Goal: Use online tool/utility: Use online tool/utility

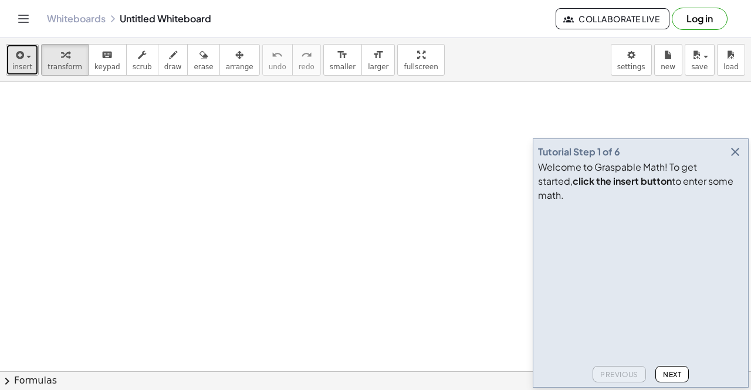
click at [15, 73] on button "insert" at bounding box center [22, 60] width 33 height 32
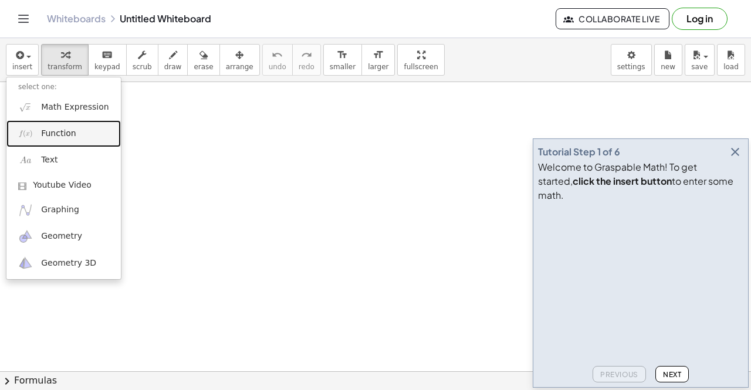
click at [70, 140] on link "Function" at bounding box center [63, 133] width 114 height 26
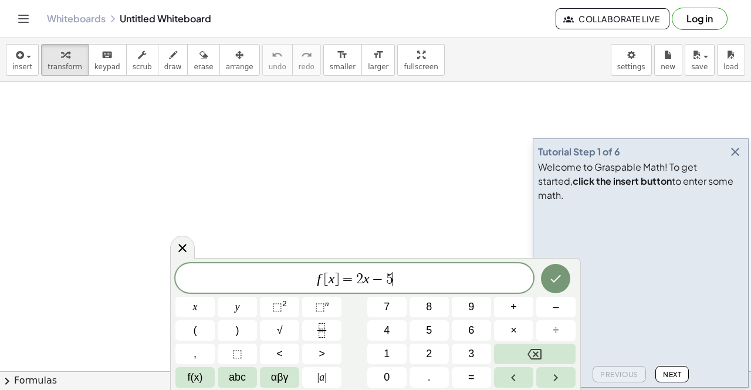
scroll to position [4, 0]
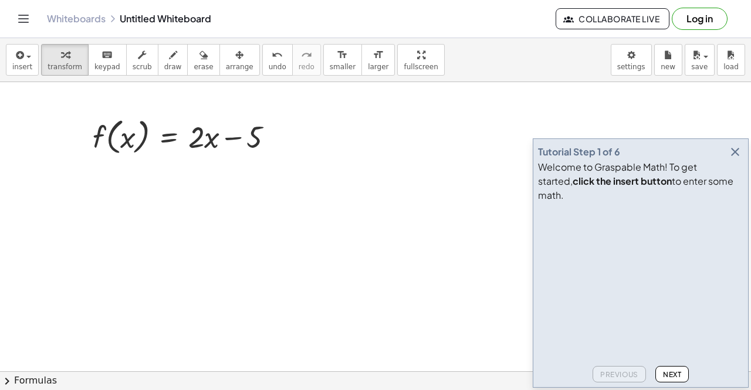
click at [4, 58] on div "insert select one: Math Expression Function Text Youtube Video Graphing Geometr…" at bounding box center [375, 60] width 751 height 44
click at [15, 64] on span "insert" at bounding box center [22, 67] width 20 height 8
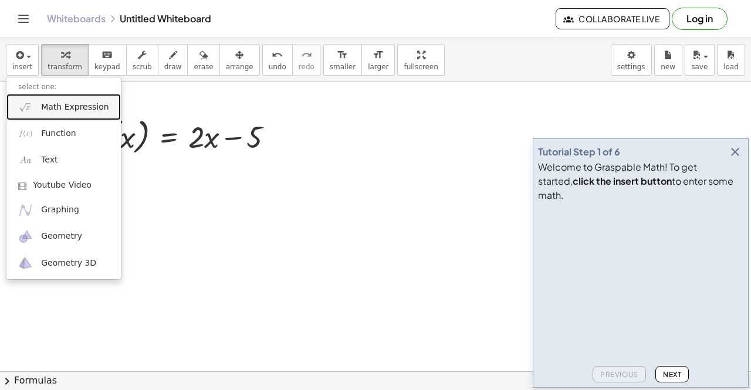
click at [57, 108] on span "Math Expression" at bounding box center [74, 107] width 67 height 12
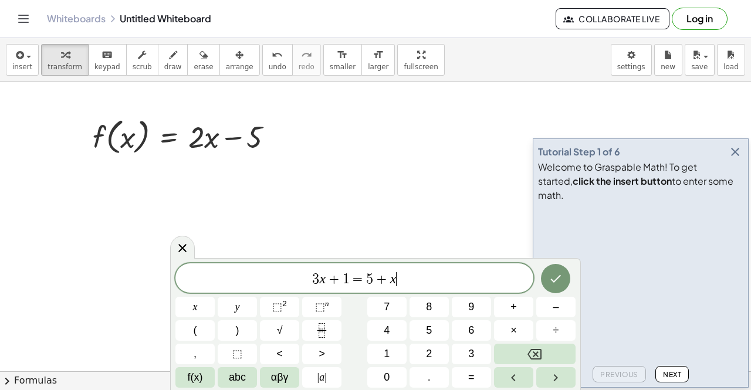
scroll to position [4, 0]
click at [556, 276] on icon "Done" at bounding box center [555, 278] width 14 height 14
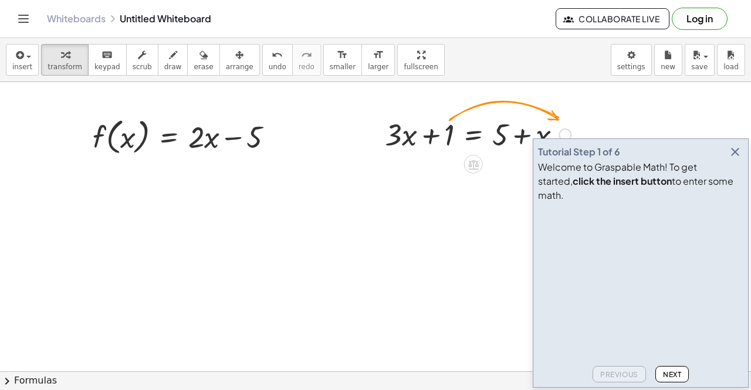
click at [450, 137] on div at bounding box center [478, 134] width 198 height 40
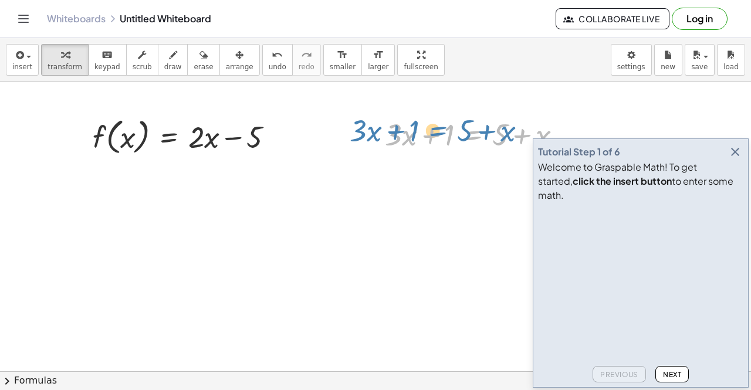
drag, startPoint x: 454, startPoint y: 131, endPoint x: 418, endPoint y: 127, distance: 36.6
click at [418, 127] on div at bounding box center [478, 134] width 198 height 40
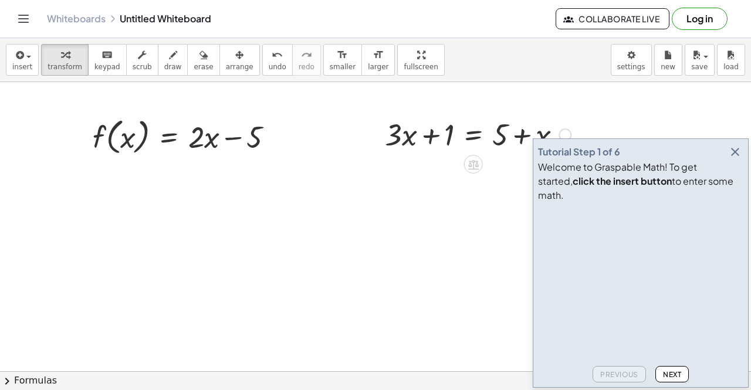
click at [451, 138] on div at bounding box center [478, 134] width 198 height 40
click at [565, 138] on div at bounding box center [564, 134] width 13 height 13
click at [677, 378] on button "Next" at bounding box center [671, 374] width 33 height 16
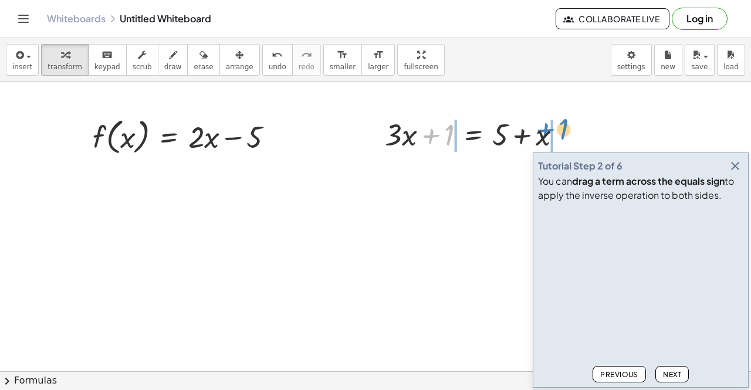
drag, startPoint x: 447, startPoint y: 140, endPoint x: 562, endPoint y: 134, distance: 115.1
click at [562, 134] on div at bounding box center [478, 134] width 198 height 40
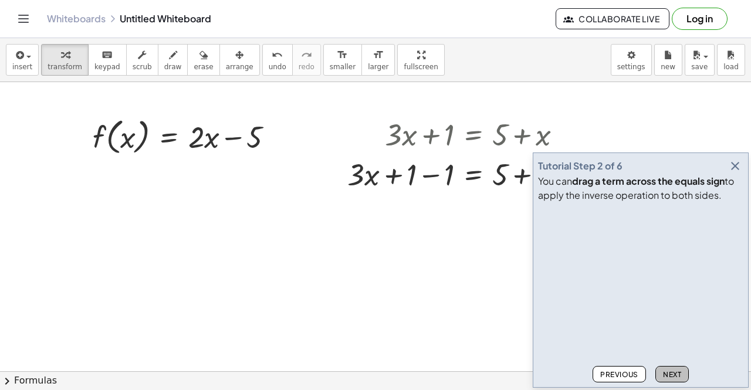
click at [663, 373] on span "Next" at bounding box center [672, 374] width 18 height 9
click at [434, 176] on div at bounding box center [477, 174] width 273 height 40
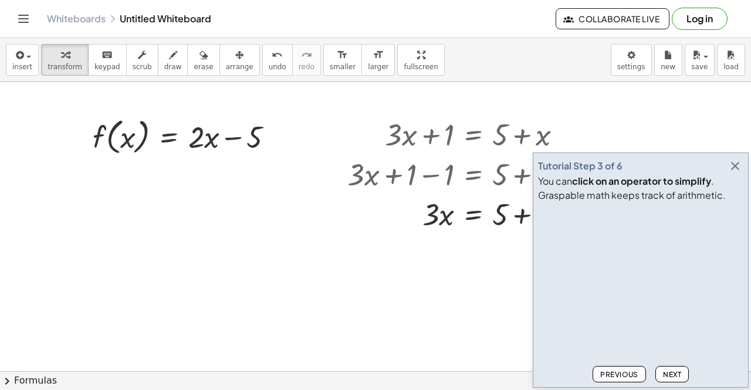
drag, startPoint x: 494, startPoint y: 262, endPoint x: 284, endPoint y: 270, distance: 209.5
drag, startPoint x: 339, startPoint y: 260, endPoint x: 322, endPoint y: 259, distance: 17.1
drag, startPoint x: 383, startPoint y: 244, endPoint x: 367, endPoint y: 248, distance: 16.4
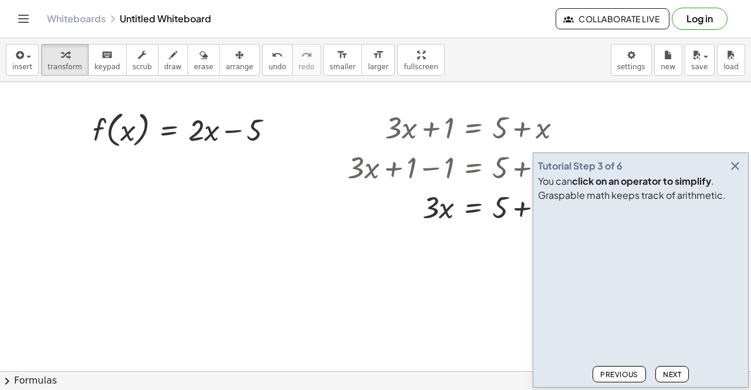
scroll to position [0, 0]
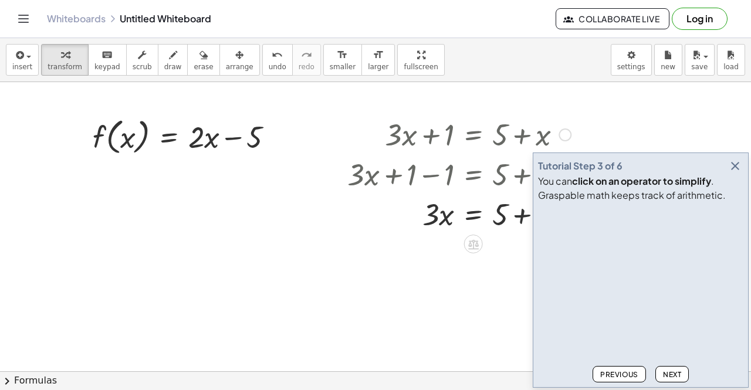
click at [529, 218] on div at bounding box center [477, 213] width 273 height 40
click at [676, 375] on span "Next" at bounding box center [672, 374] width 18 height 9
click at [478, 246] on icon at bounding box center [473, 244] width 12 height 12
click at [425, 247] on span "+" at bounding box center [426, 244] width 7 height 17
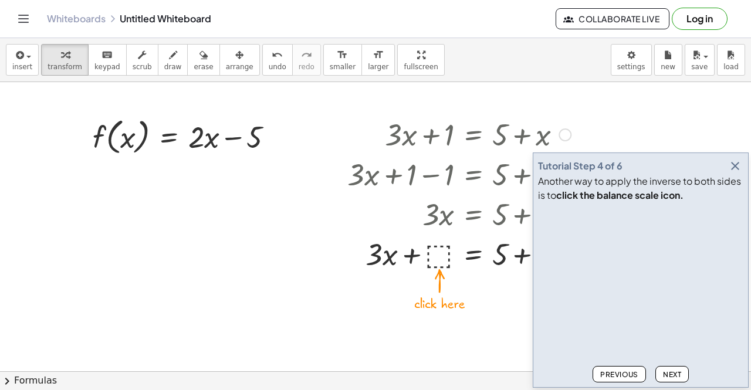
click at [442, 257] on div at bounding box center [506, 253] width 330 height 40
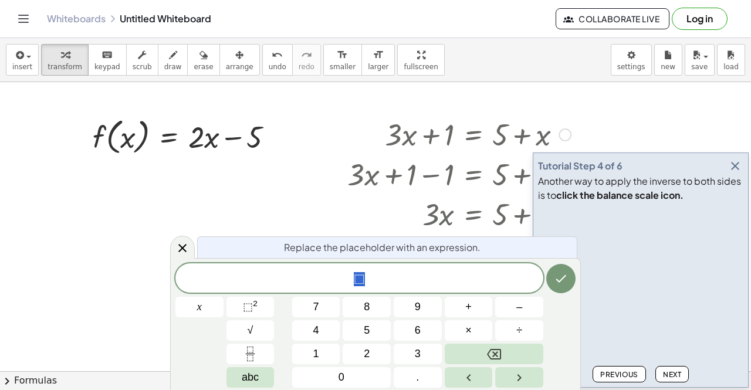
scroll to position [5, 0]
click at [417, 362] on button "3" at bounding box center [417, 354] width 48 height 21
click at [182, 305] on button "x" at bounding box center [199, 307] width 48 height 21
drag, startPoint x: 349, startPoint y: 283, endPoint x: 359, endPoint y: 286, distance: 10.8
click at [351, 284] on span "3 x ​" at bounding box center [359, 279] width 368 height 16
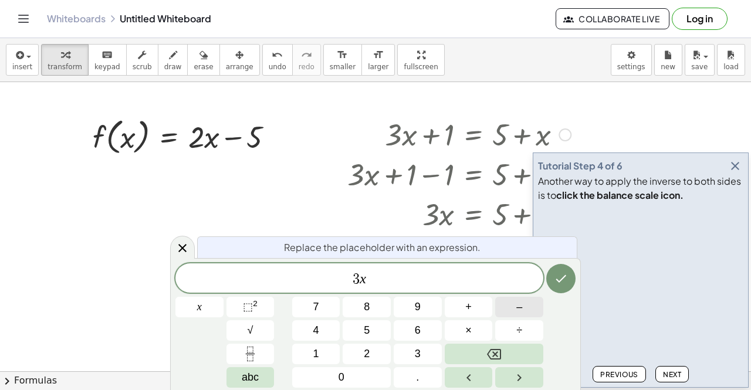
click at [517, 304] on span "–" at bounding box center [519, 307] width 6 height 16
click at [552, 281] on button "Done" at bounding box center [560, 278] width 29 height 29
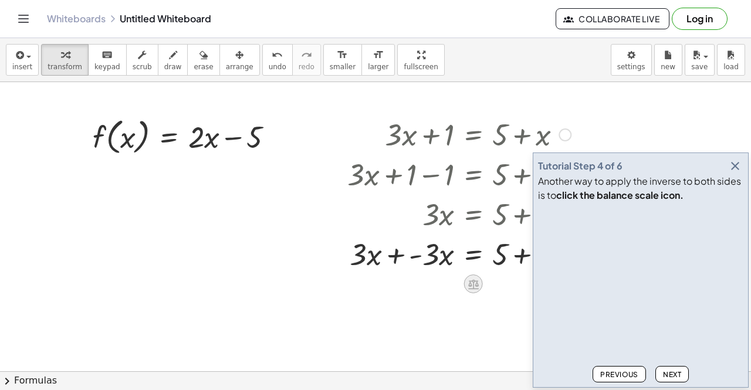
click at [474, 286] on icon at bounding box center [473, 284] width 12 height 12
click at [518, 287] on icon at bounding box center [520, 284] width 11 height 11
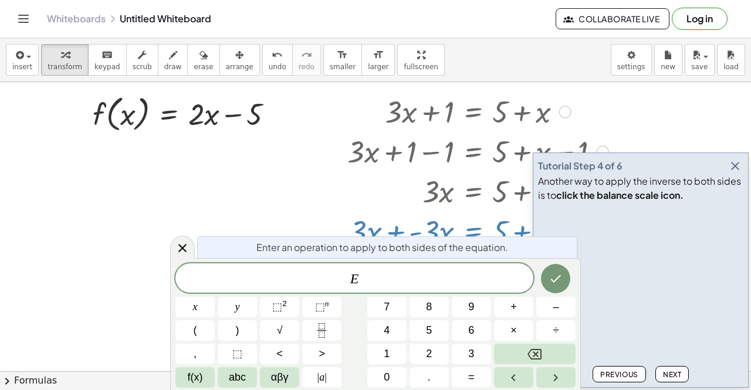
scroll to position [23, 0]
click at [187, 246] on icon at bounding box center [182, 248] width 14 height 14
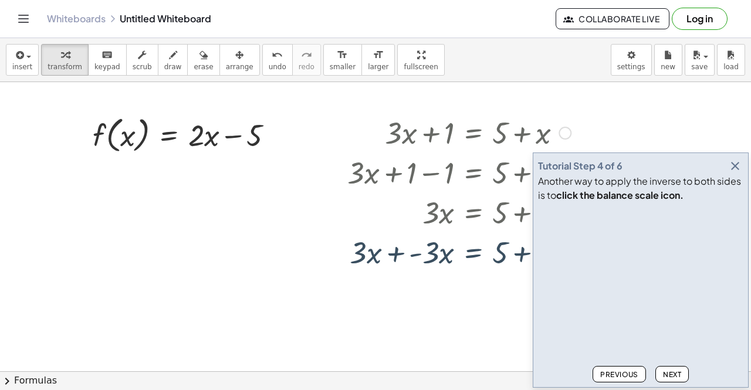
scroll to position [0, 0]
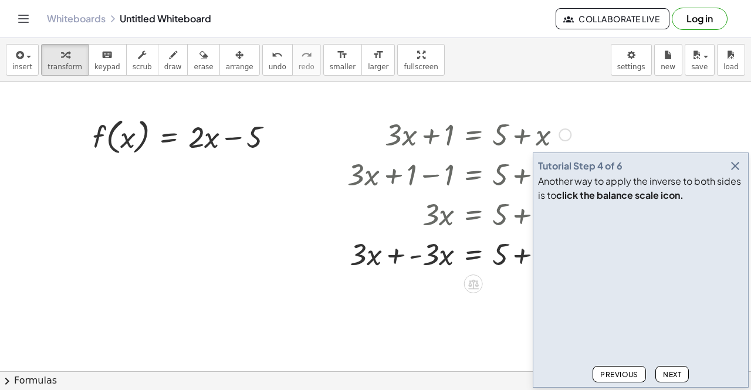
click at [402, 260] on div at bounding box center [513, 253] width 345 height 40
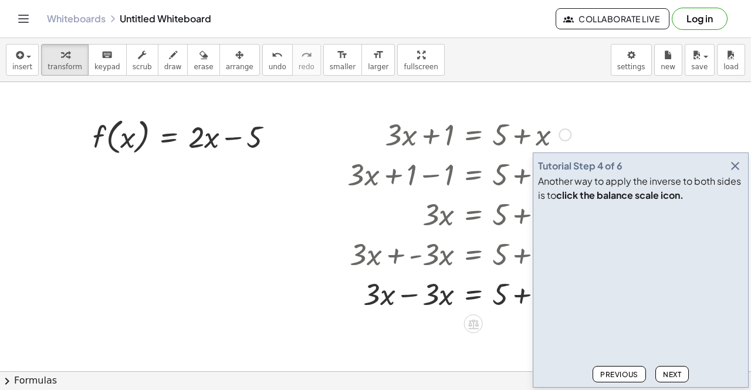
click at [405, 296] on div at bounding box center [513, 293] width 345 height 40
click at [671, 377] on span "Next" at bounding box center [672, 374] width 18 height 9
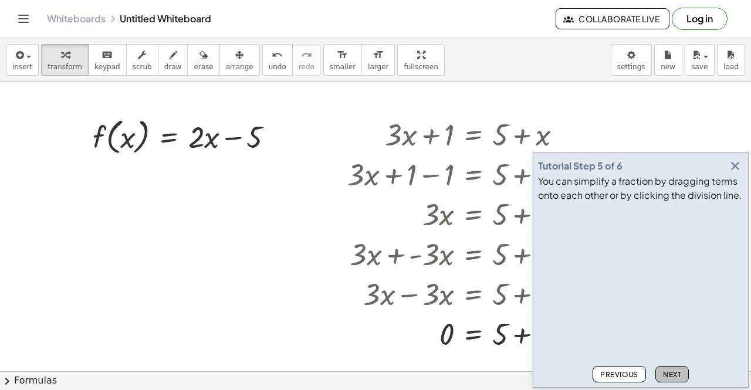
click at [671, 377] on span "Next" at bounding box center [672, 374] width 18 height 9
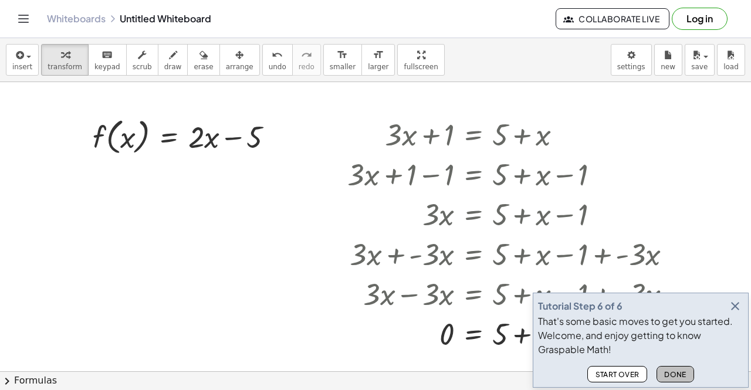
click at [671, 377] on span "Done" at bounding box center [675, 374] width 22 height 9
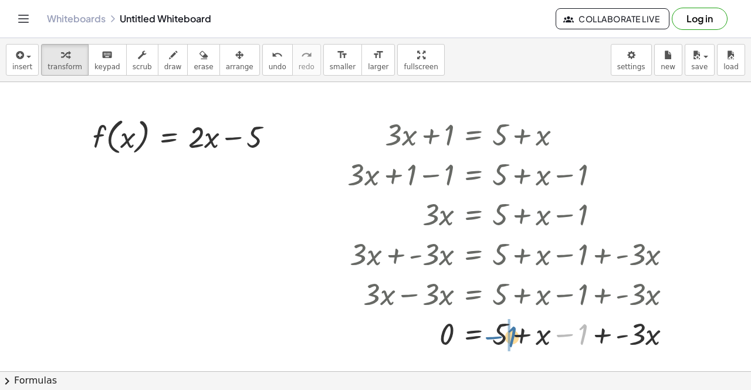
drag, startPoint x: 584, startPoint y: 337, endPoint x: 513, endPoint y: 339, distance: 71.0
click at [513, 339] on div at bounding box center [513, 333] width 345 height 40
click at [599, 339] on div at bounding box center [513, 333] width 345 height 40
click at [527, 337] on div at bounding box center [513, 333] width 345 height 40
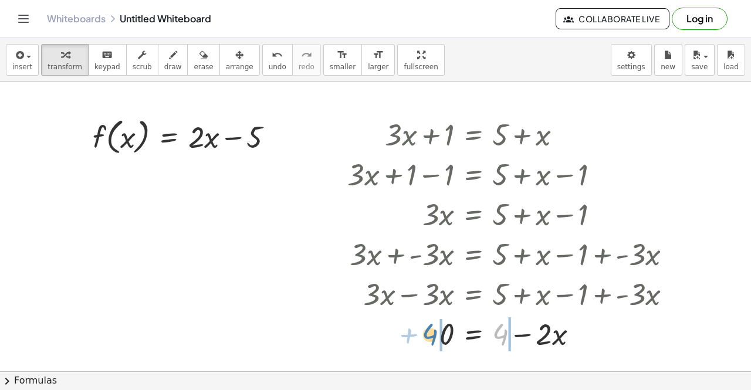
drag, startPoint x: 507, startPoint y: 337, endPoint x: 440, endPoint y: 335, distance: 66.3
click at [437, 337] on div at bounding box center [513, 333] width 345 height 40
click at [525, 337] on div at bounding box center [513, 333] width 345 height 40
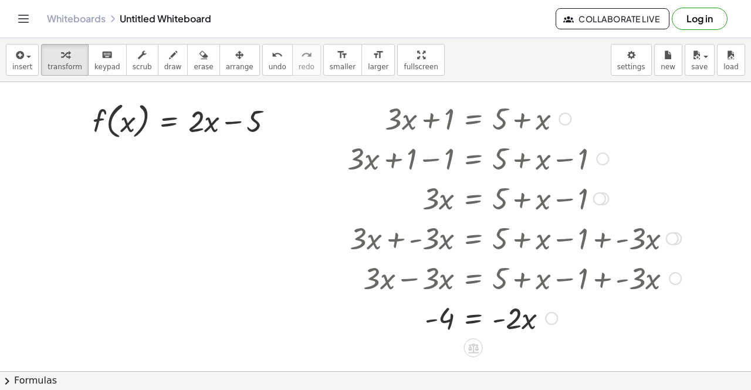
scroll to position [6, 0]
